Goal: Contribute content

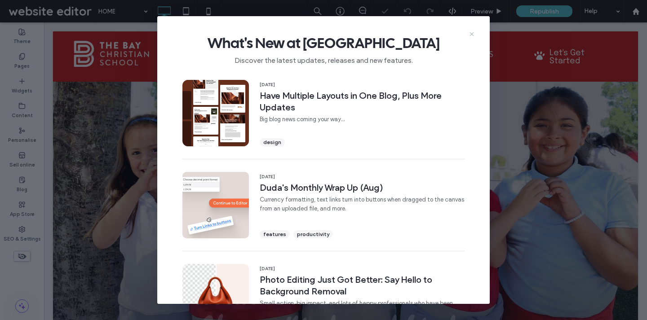
click at [471, 33] on icon at bounding box center [471, 34] width 7 height 7
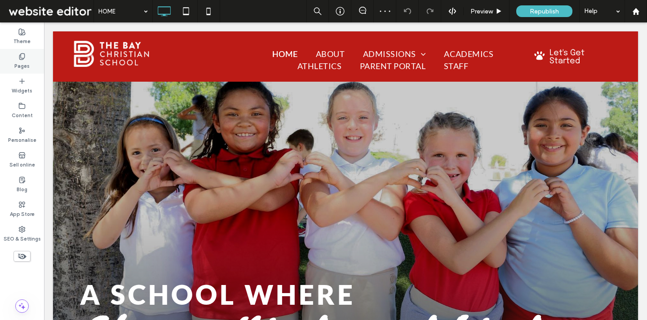
click at [21, 69] on label "Pages" at bounding box center [21, 65] width 15 height 10
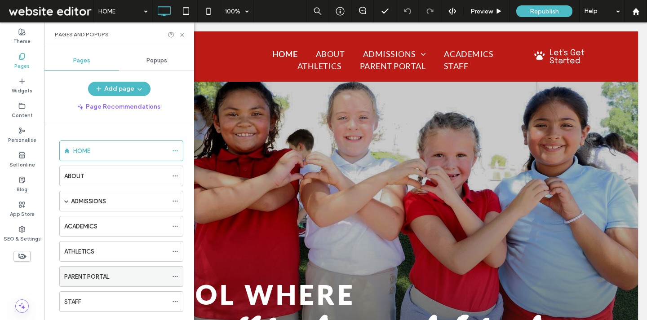
click at [113, 275] on div "PARENT PORTAL" at bounding box center [115, 276] width 103 height 9
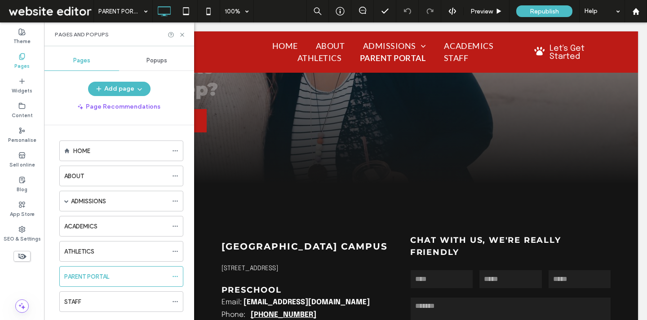
scroll to position [1968, 0]
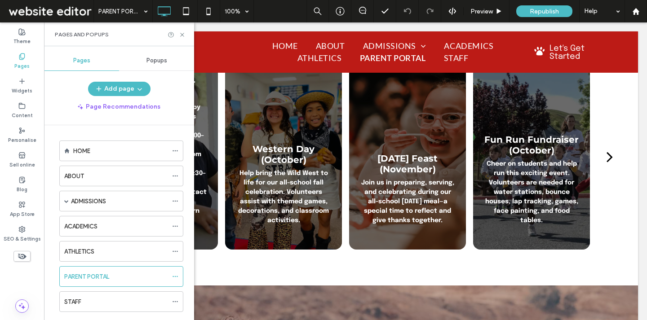
scroll to position [1429, 0]
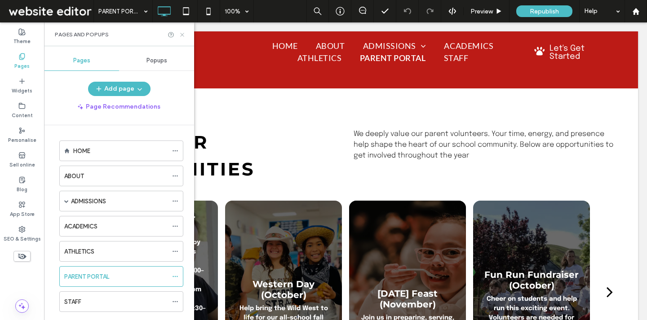
click at [182, 34] on icon at bounding box center [182, 34] width 7 height 7
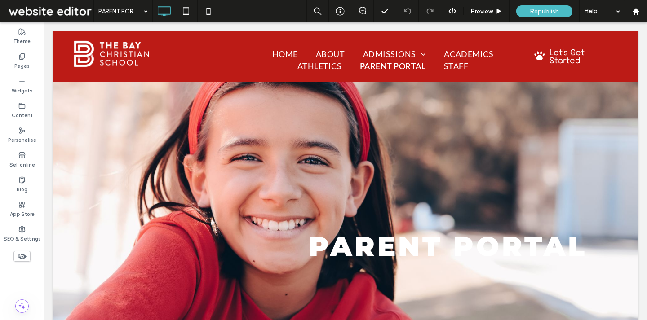
scroll to position [0, 0]
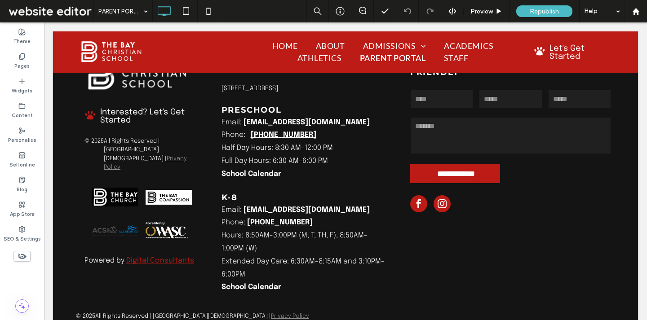
scroll to position [2145, 0]
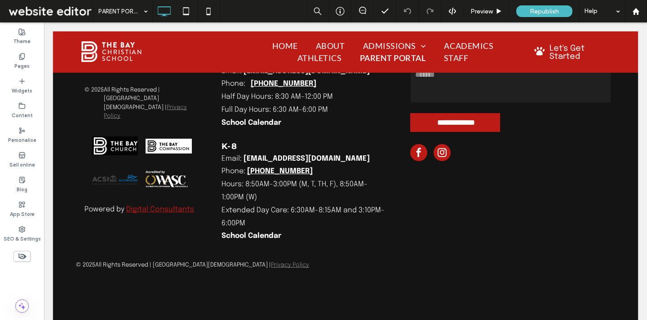
scroll to position [2239, 0]
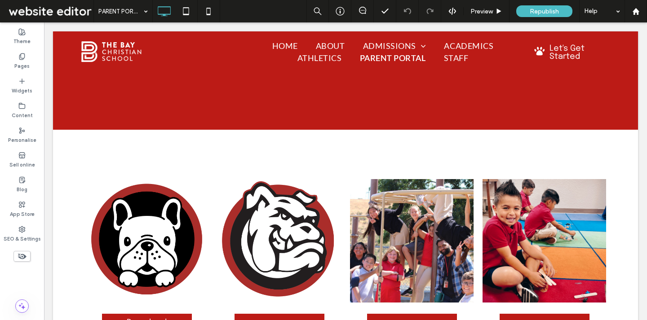
scroll to position [0, 0]
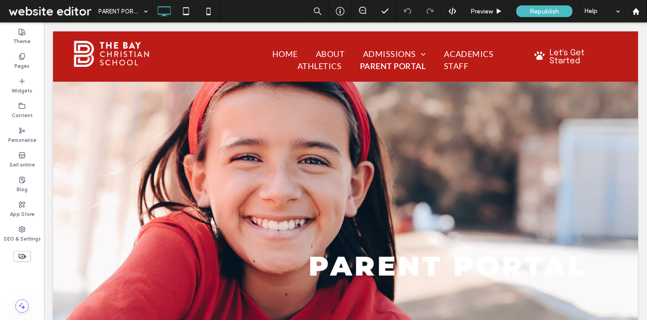
drag, startPoint x: 641, startPoint y: 280, endPoint x: 691, endPoint y: 24, distance: 261.4
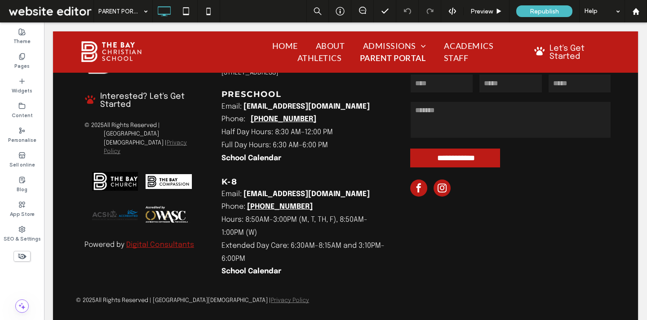
scroll to position [2239, 0]
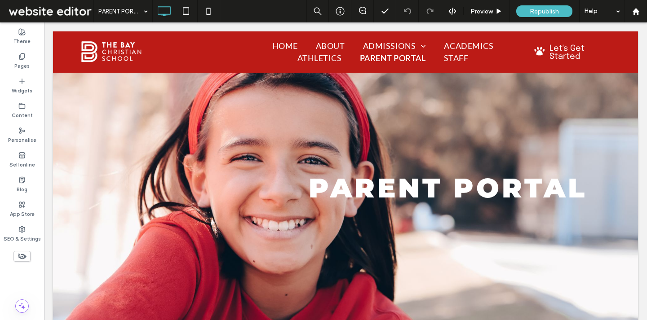
scroll to position [0, 0]
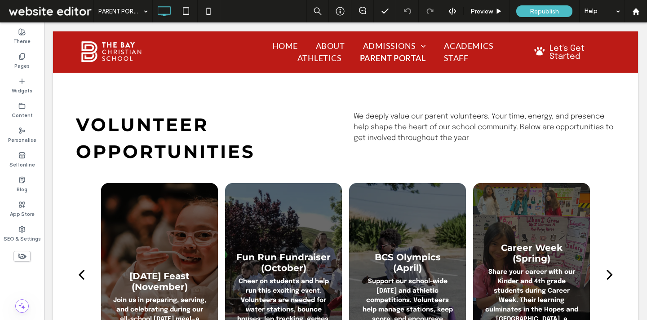
scroll to position [1521, 0]
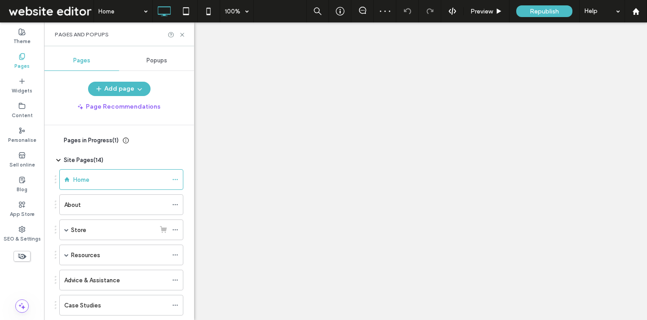
click at [99, 230] on div "Store" at bounding box center [113, 230] width 84 height 9
click at [181, 34] on use at bounding box center [182, 35] width 4 height 4
